Goal: Task Accomplishment & Management: Use online tool/utility

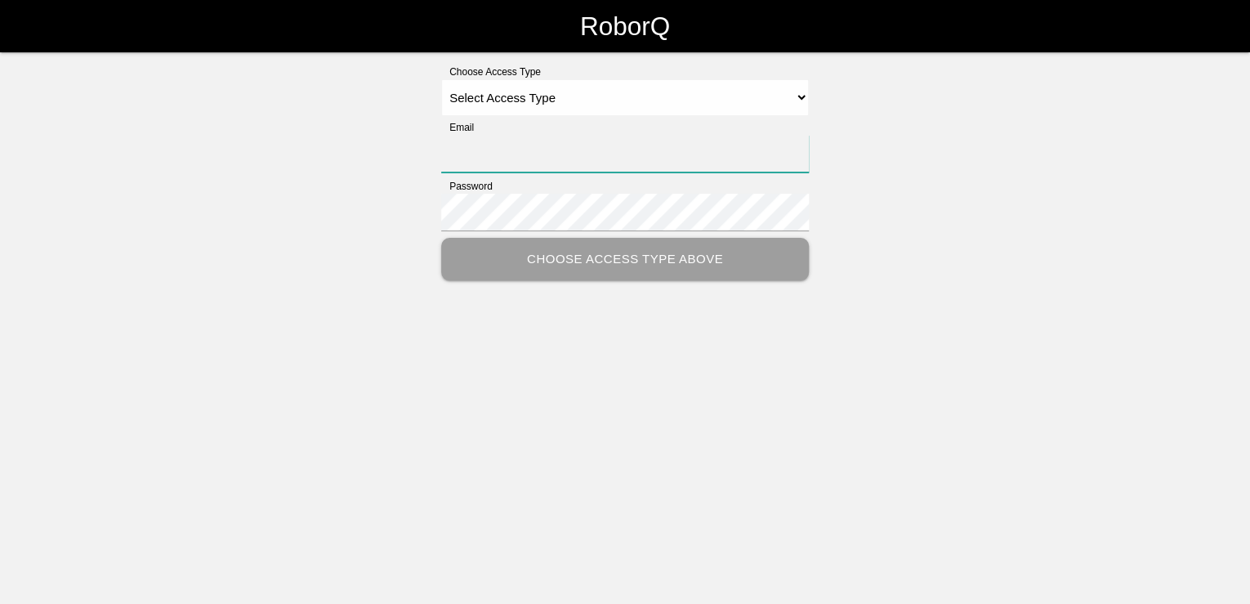
type input "[PERSON_NAME][EMAIL_ADDRESS][PERSON_NAME][DOMAIN_NAME]"
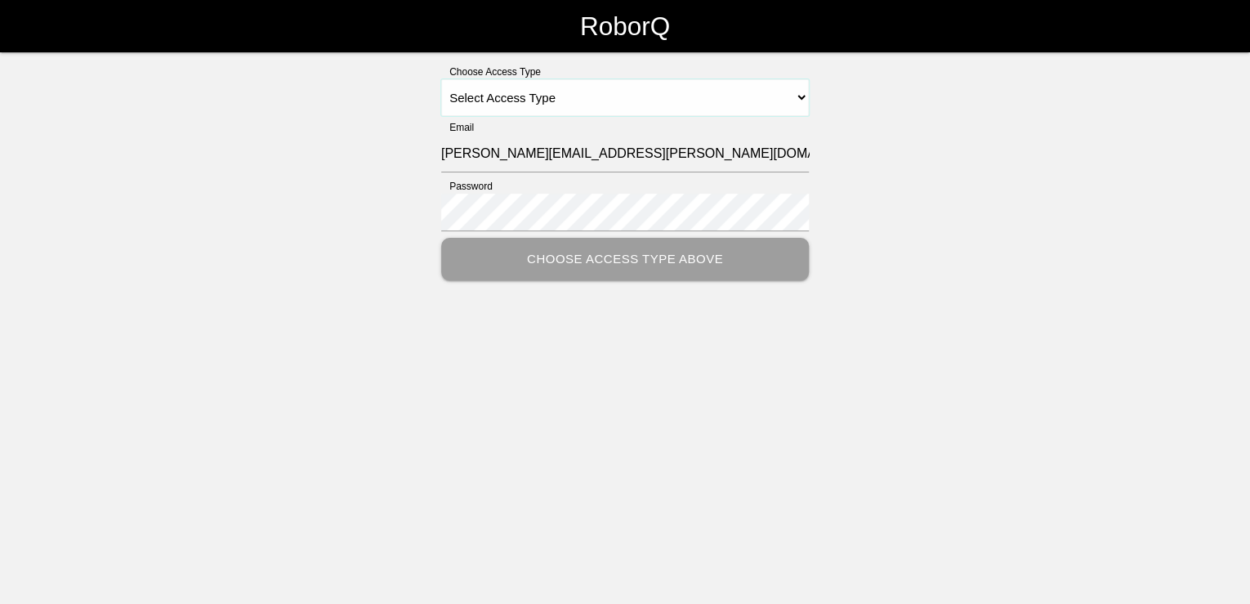
click at [792, 91] on select "Select Access Type Admin Customer Supervisor Worker" at bounding box center [625, 97] width 368 height 37
select select "Customer"
click at [441, 79] on select "Select Access Type Admin Customer Supervisor Worker" at bounding box center [625, 97] width 368 height 37
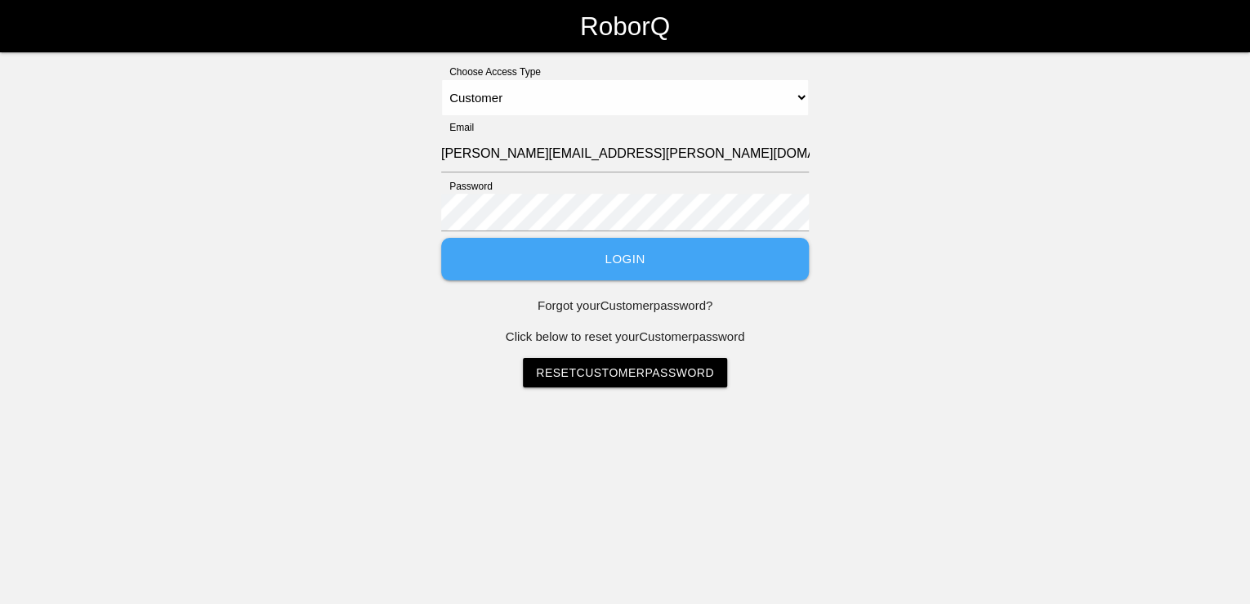
click at [640, 261] on button "Login" at bounding box center [625, 259] width 368 height 43
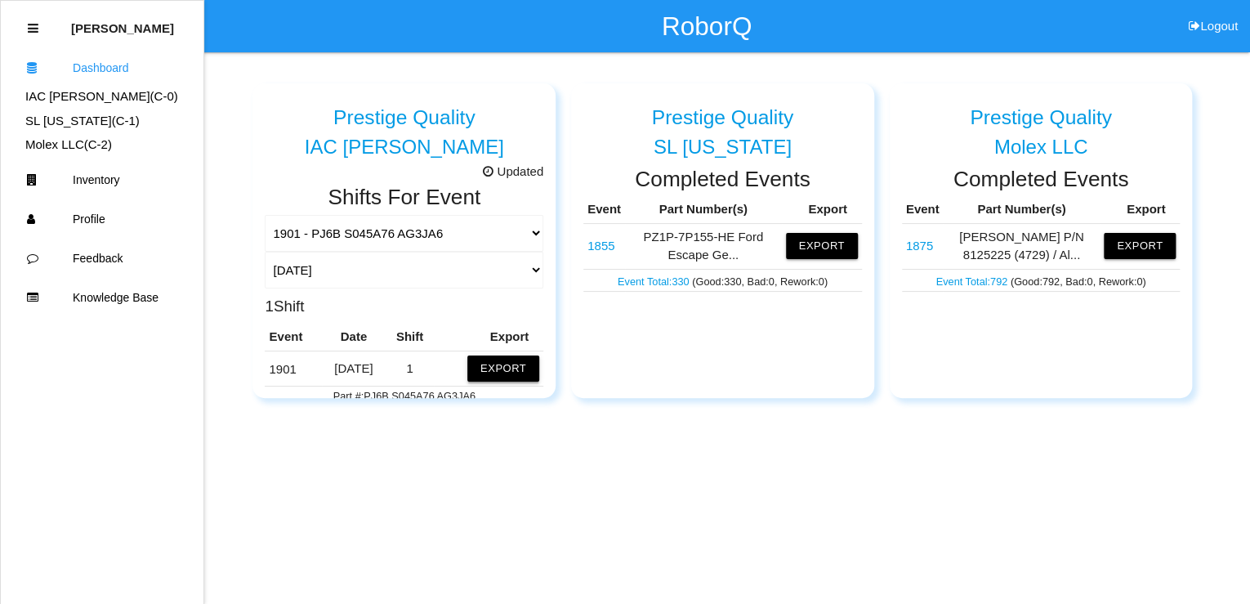
click at [494, 369] on button "Export" at bounding box center [503, 368] width 72 height 26
click at [480, 363] on button "Excel" at bounding box center [488, 365] width 30 height 14
drag, startPoint x: 1061, startPoint y: 484, endPoint x: 1081, endPoint y: 351, distance: 134.7
click at [1061, 479] on html "RoborQ Logout [PERSON_NAME] Dashboard IAC [PERSON_NAME] (C- 0 ) SL [US_STATE] (…" at bounding box center [625, 239] width 1250 height 479
